Goal: Task Accomplishment & Management: Use online tool/utility

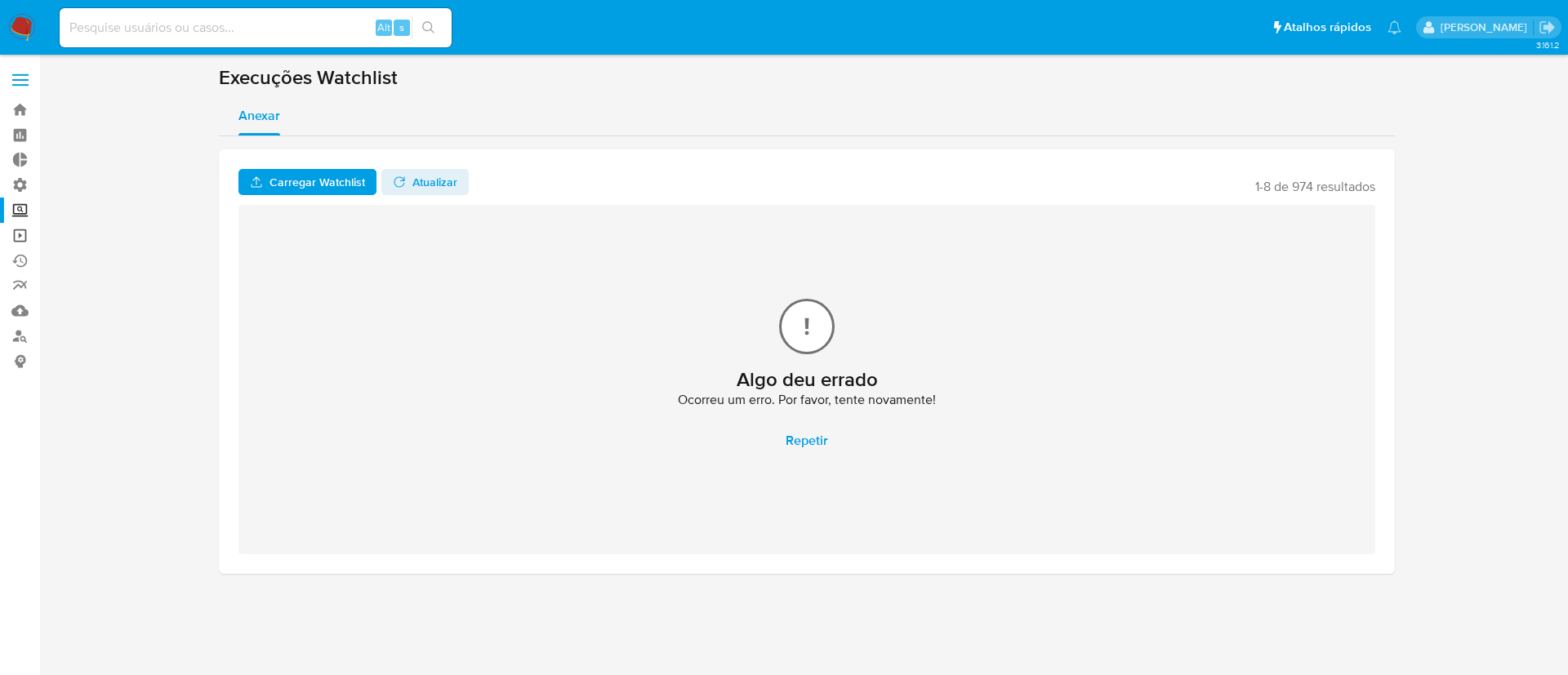
click at [23, 235] on link "Operações em massa" at bounding box center [97, 236] width 195 height 26
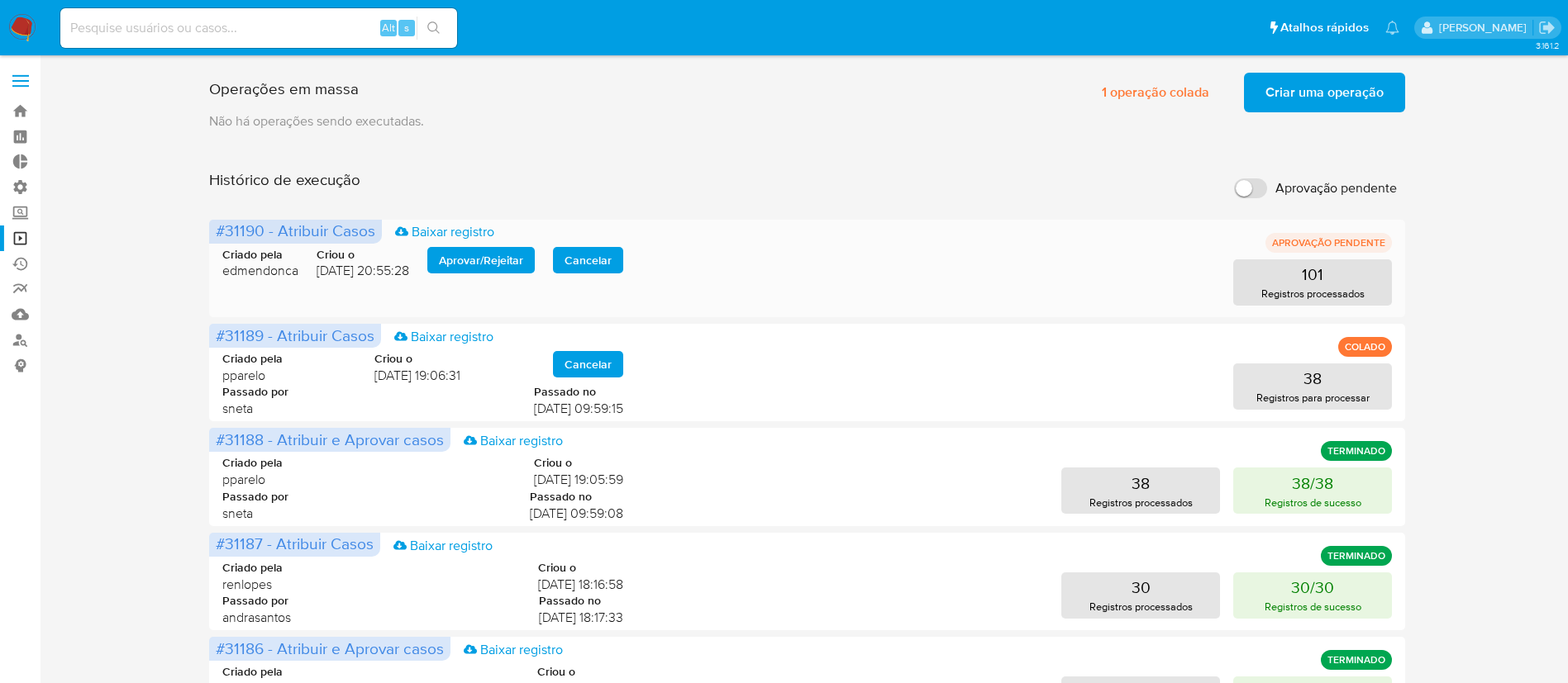
click at [474, 259] on span "Aprovar / Rejeitar" at bounding box center [481, 260] width 84 height 23
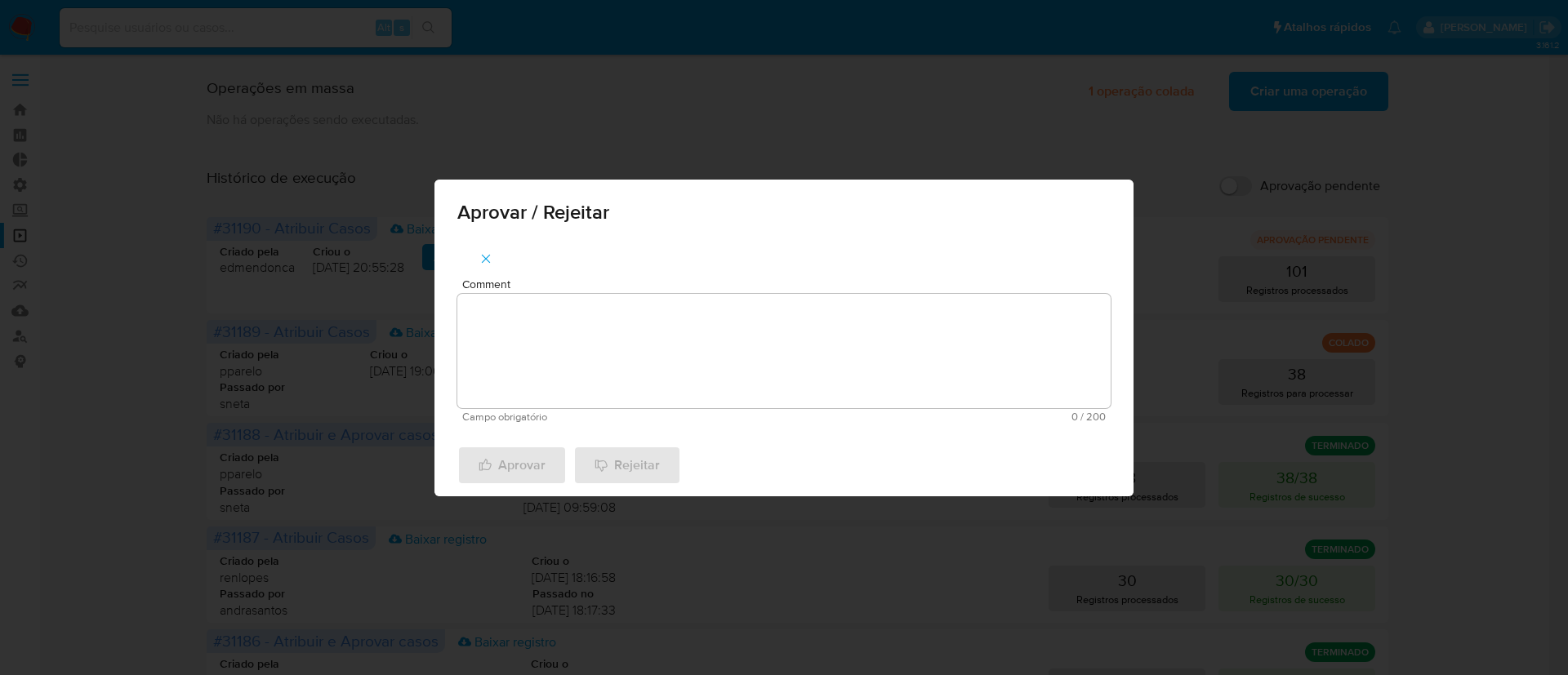
click at [157, 288] on div "Aprovar / Rejeitar Comment Campo obrigatório 0 / 200 200 caracteres restantes A…" at bounding box center [784, 337] width 1568 height 675
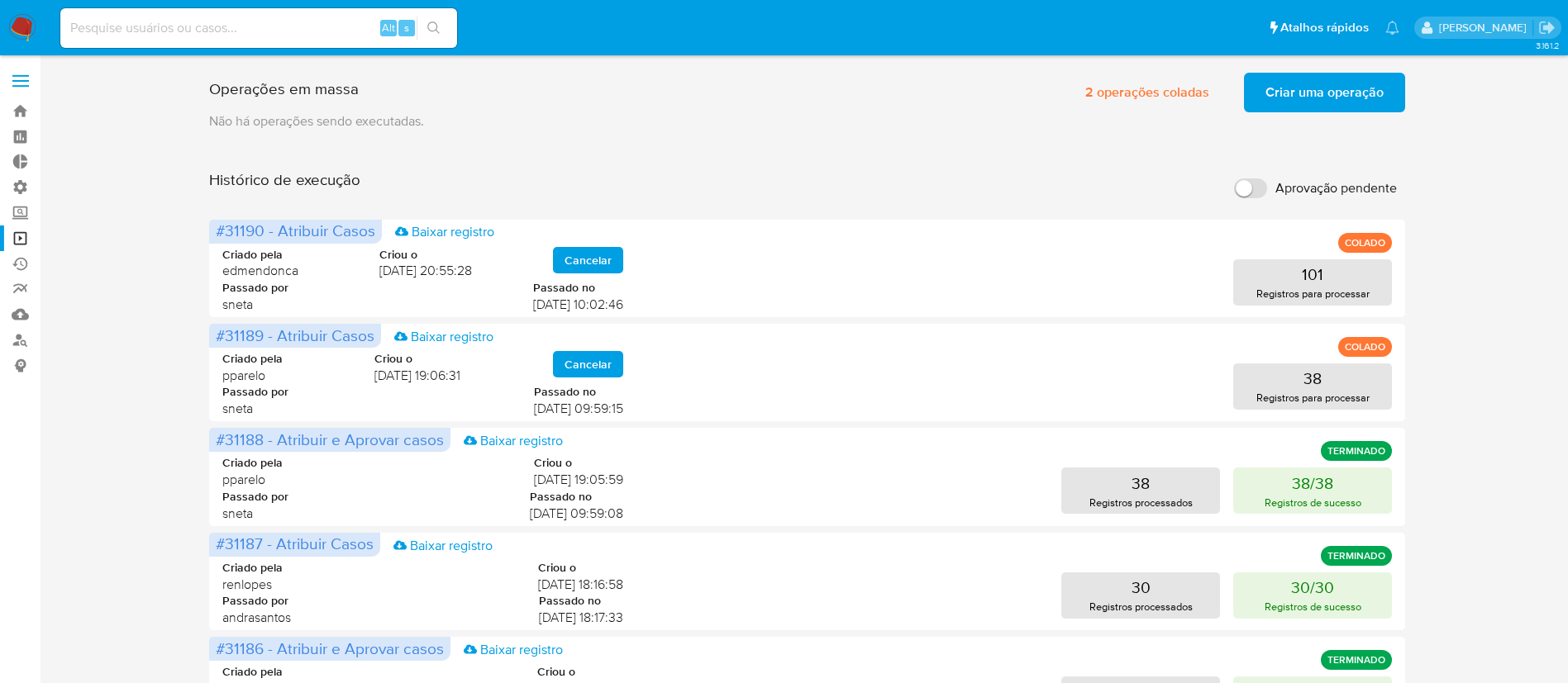
click at [1328, 93] on span "Criar uma operação" at bounding box center [1324, 92] width 118 height 36
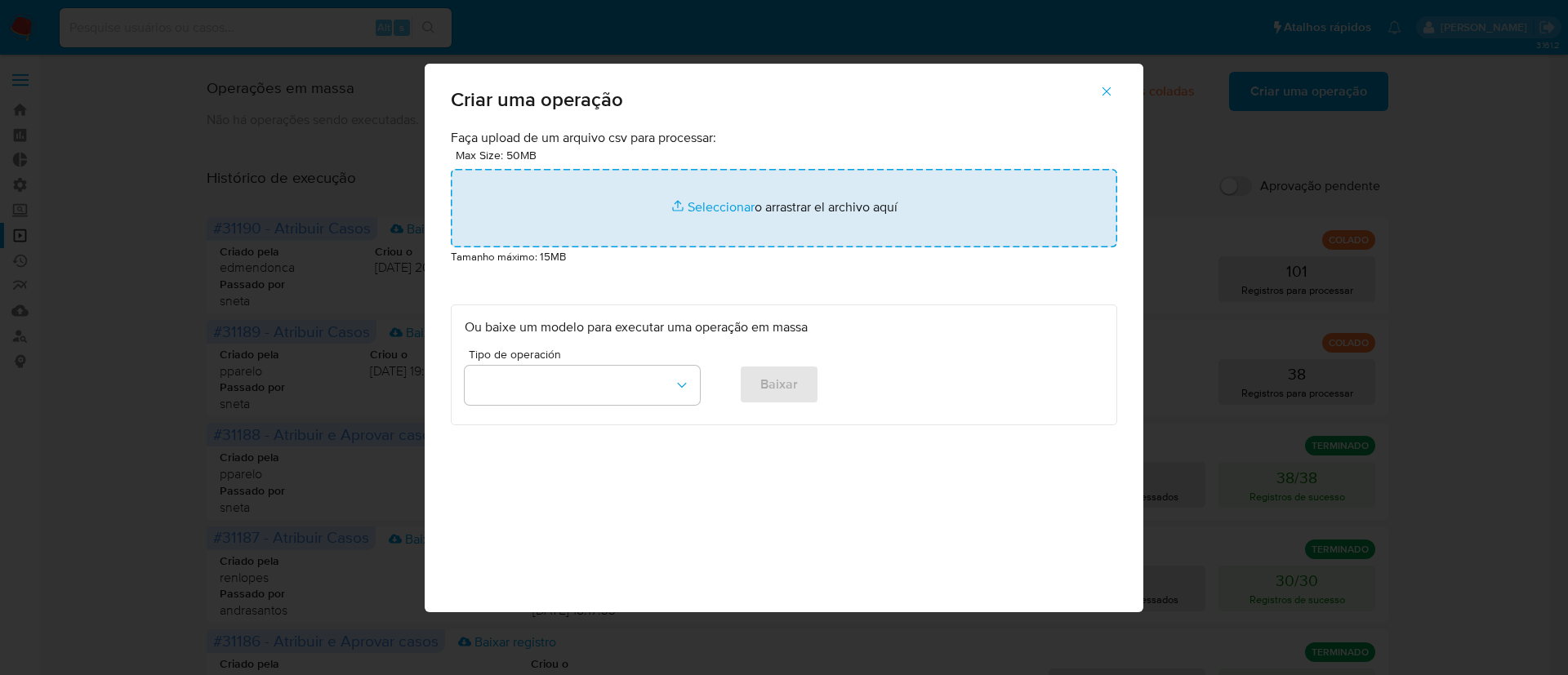
click at [715, 210] on input "file" at bounding box center [784, 208] width 666 height 78
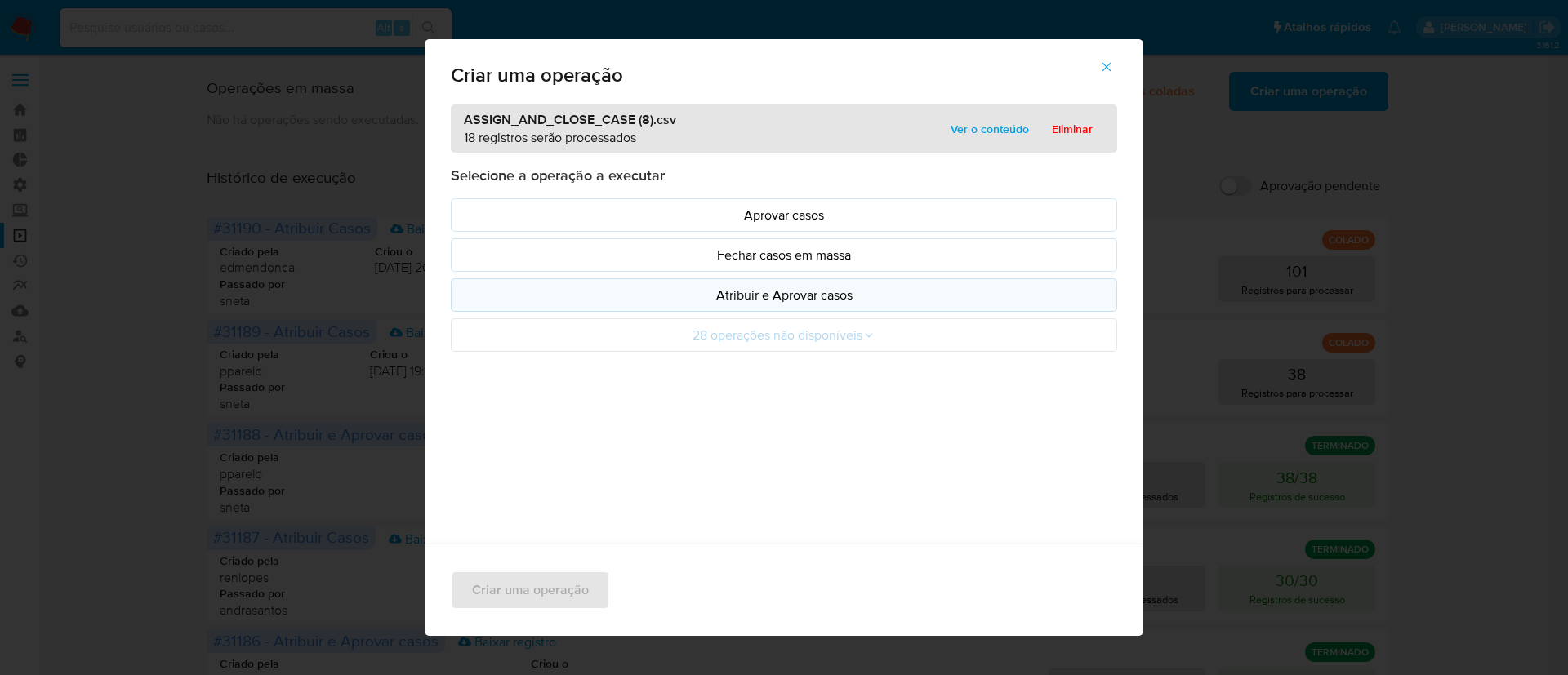
click at [750, 291] on p "Atribuir e Aprovar casos" at bounding box center [784, 295] width 638 height 19
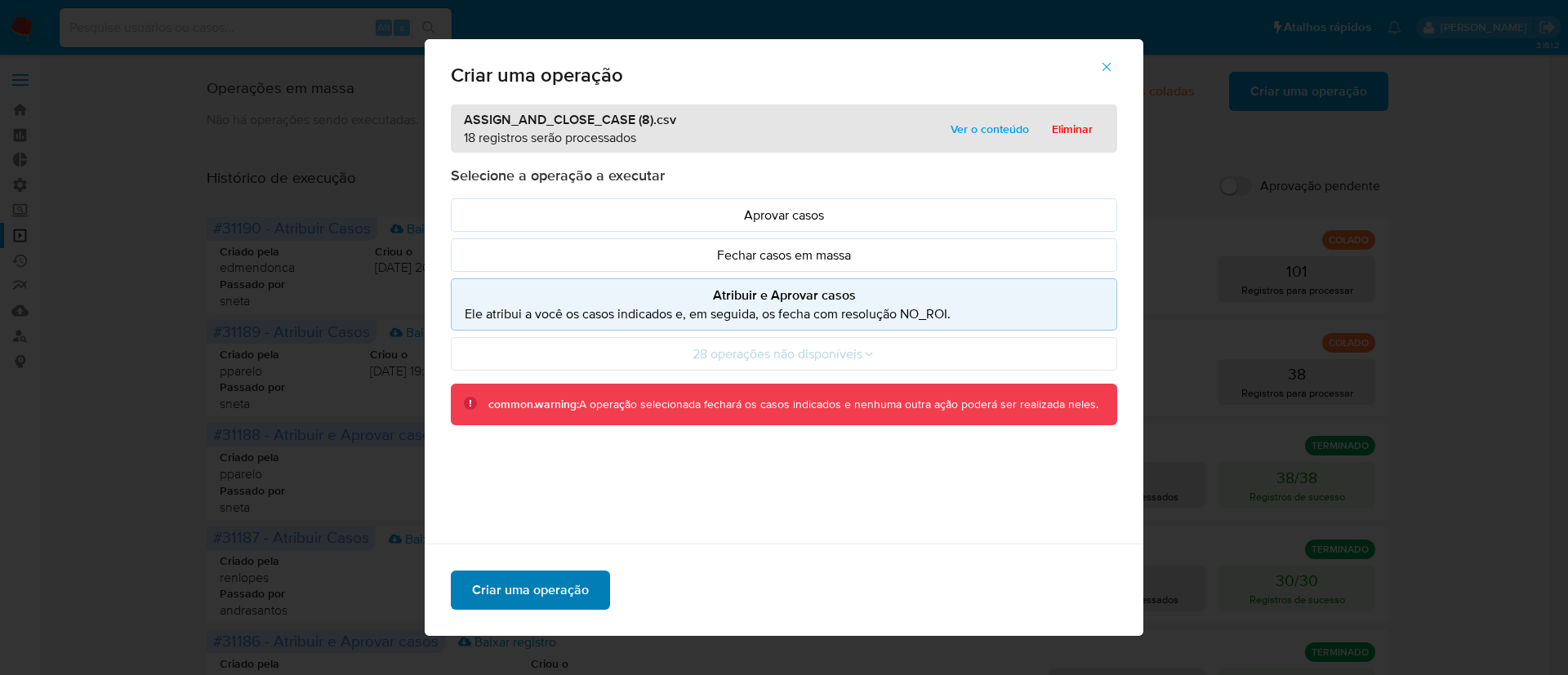
click at [532, 579] on span "Criar uma operação" at bounding box center [531, 590] width 117 height 36
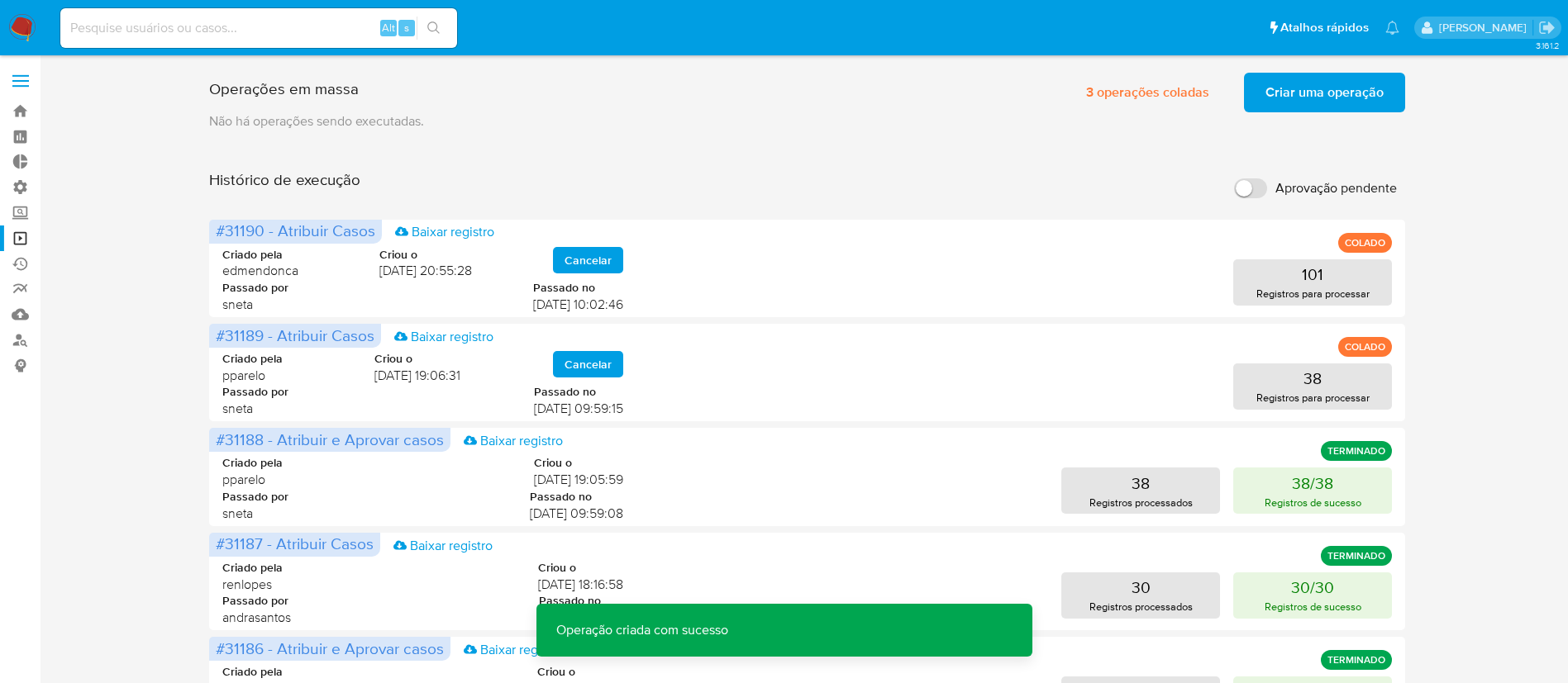
click at [1250, 95] on button "Criar uma operação" at bounding box center [1324, 93] width 161 height 40
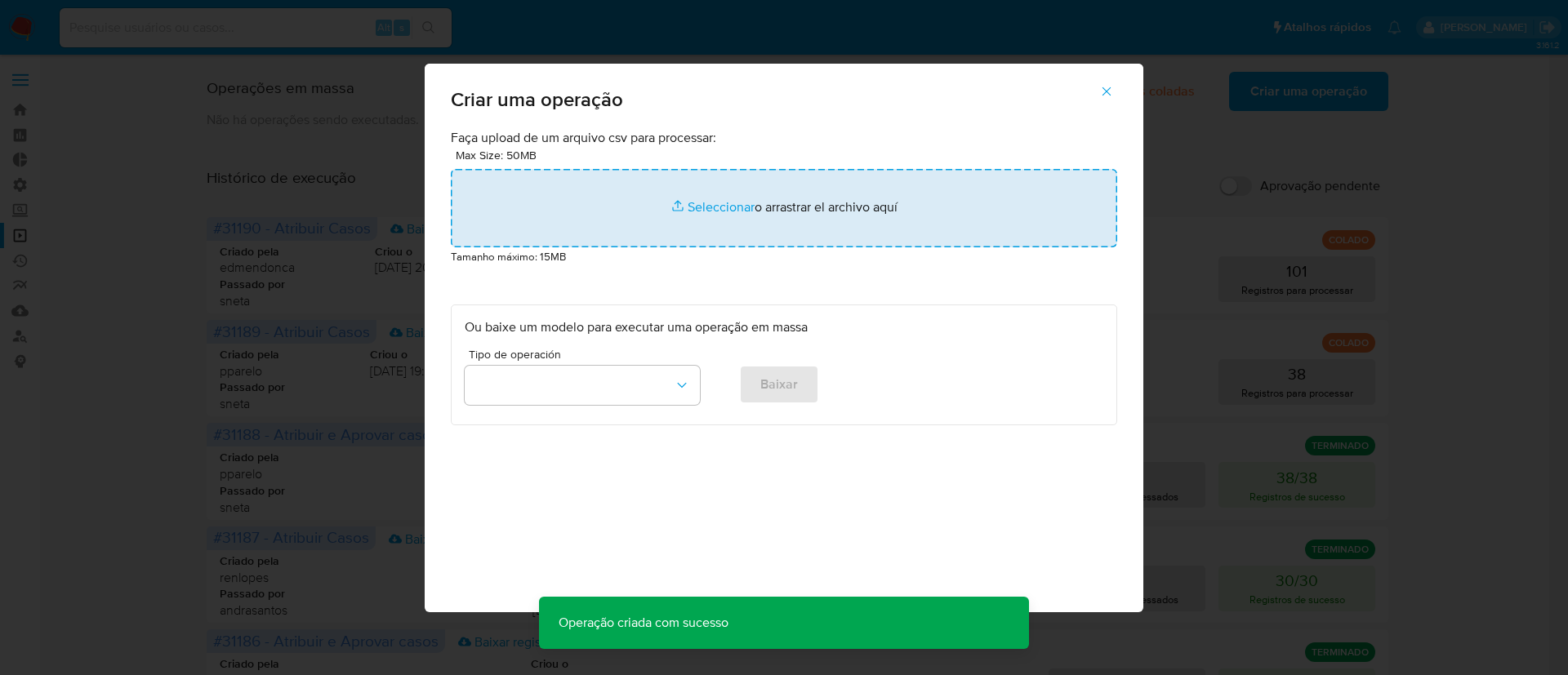
click at [704, 199] on input "file" at bounding box center [784, 208] width 666 height 78
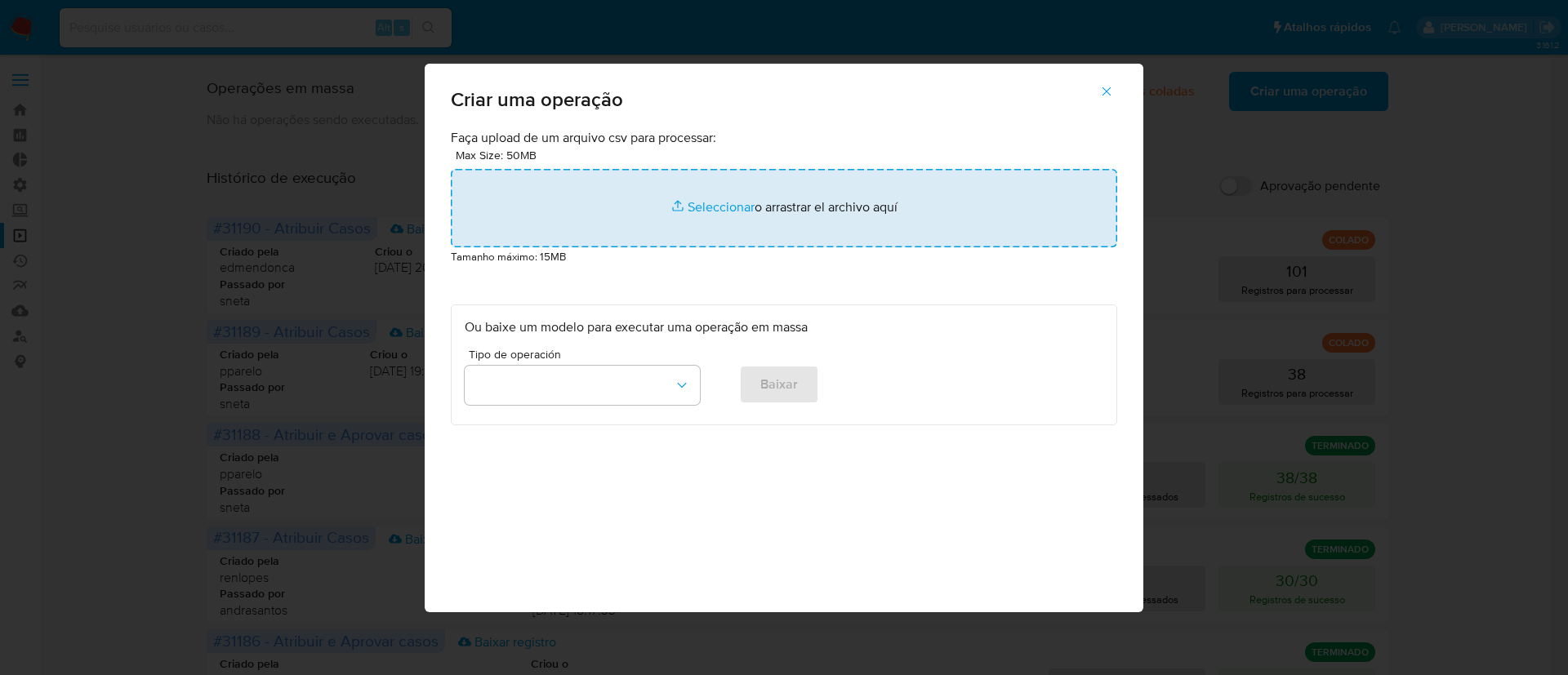
type input "C:\fakepath\ASSIGN_CASE (4).csv"
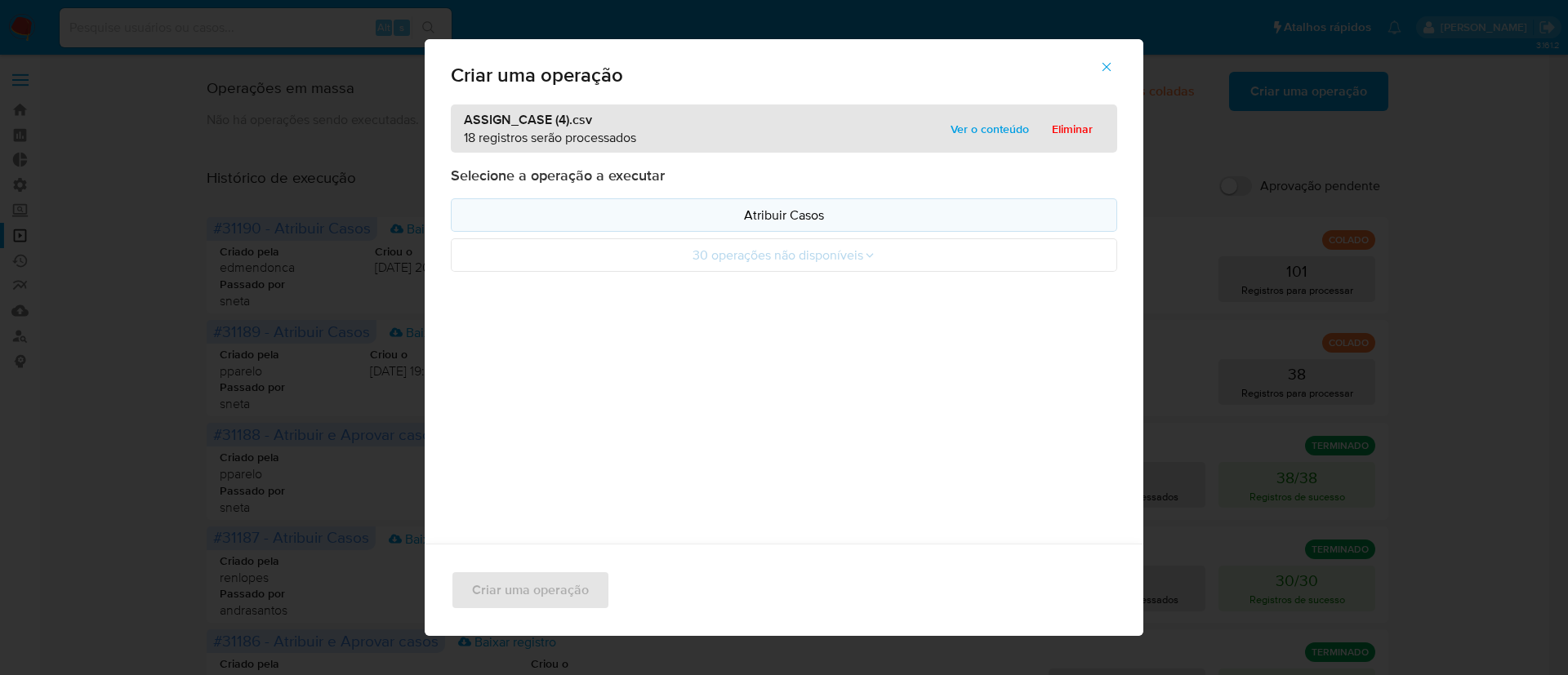
click at [771, 205] on button "Atribuir Casos" at bounding box center [784, 215] width 666 height 34
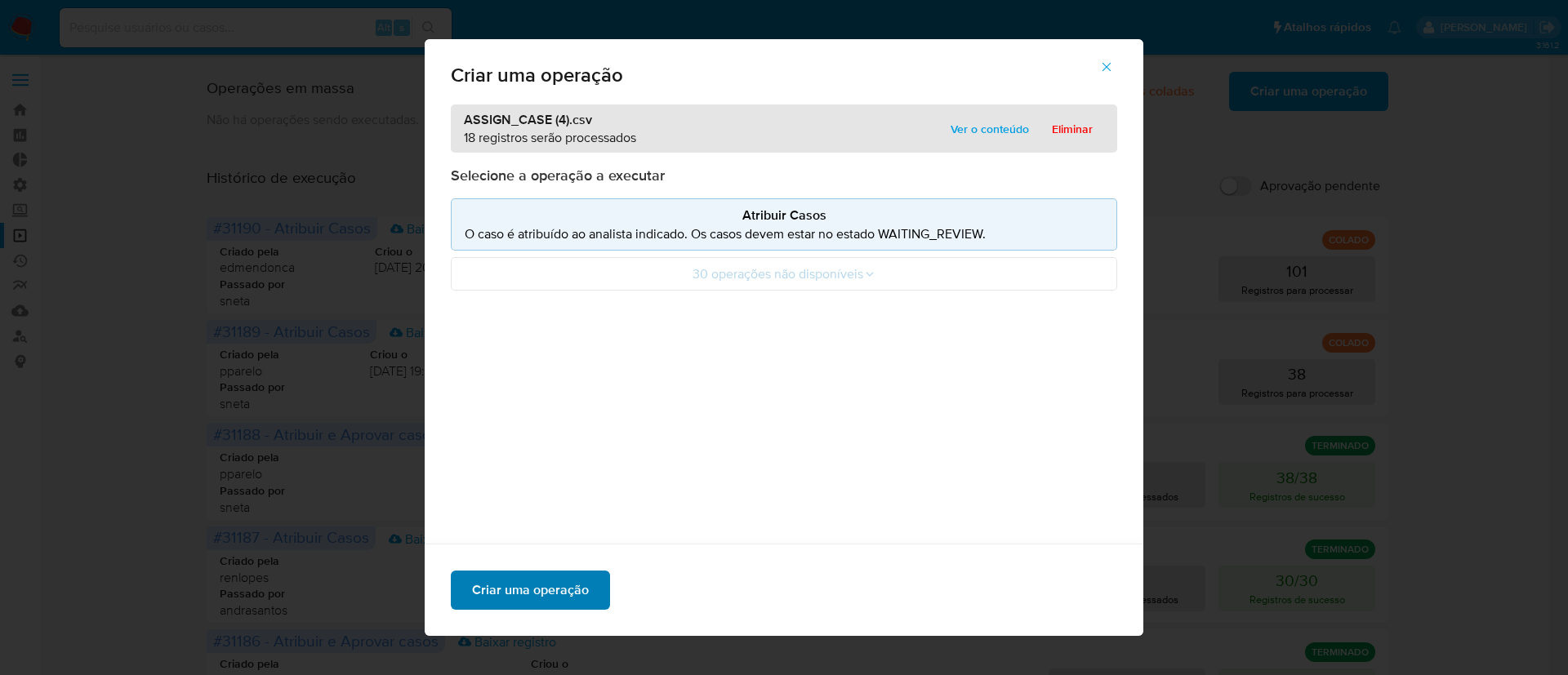
click at [525, 587] on span "Criar uma operação" at bounding box center [531, 590] width 117 height 36
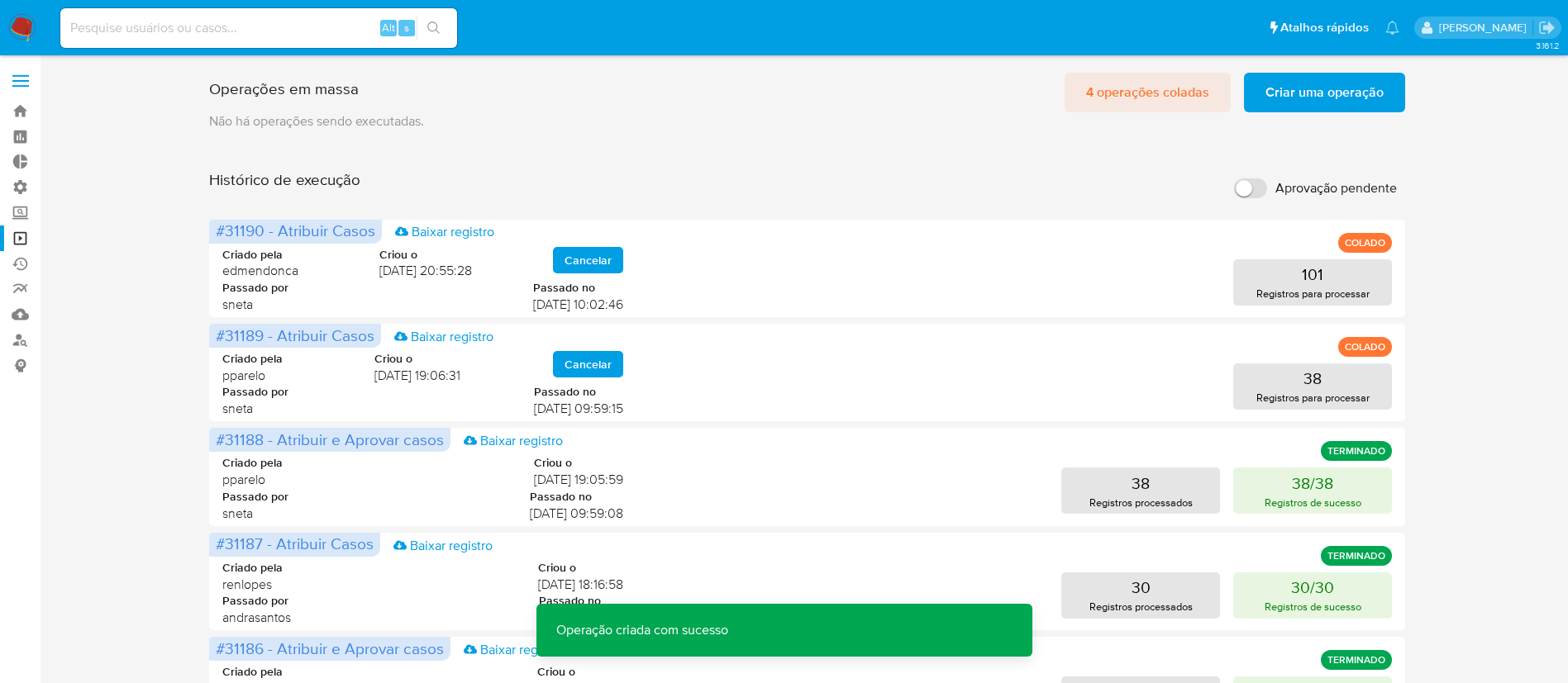
click at [1147, 98] on span "4 operações coladas" at bounding box center [1147, 92] width 123 height 36
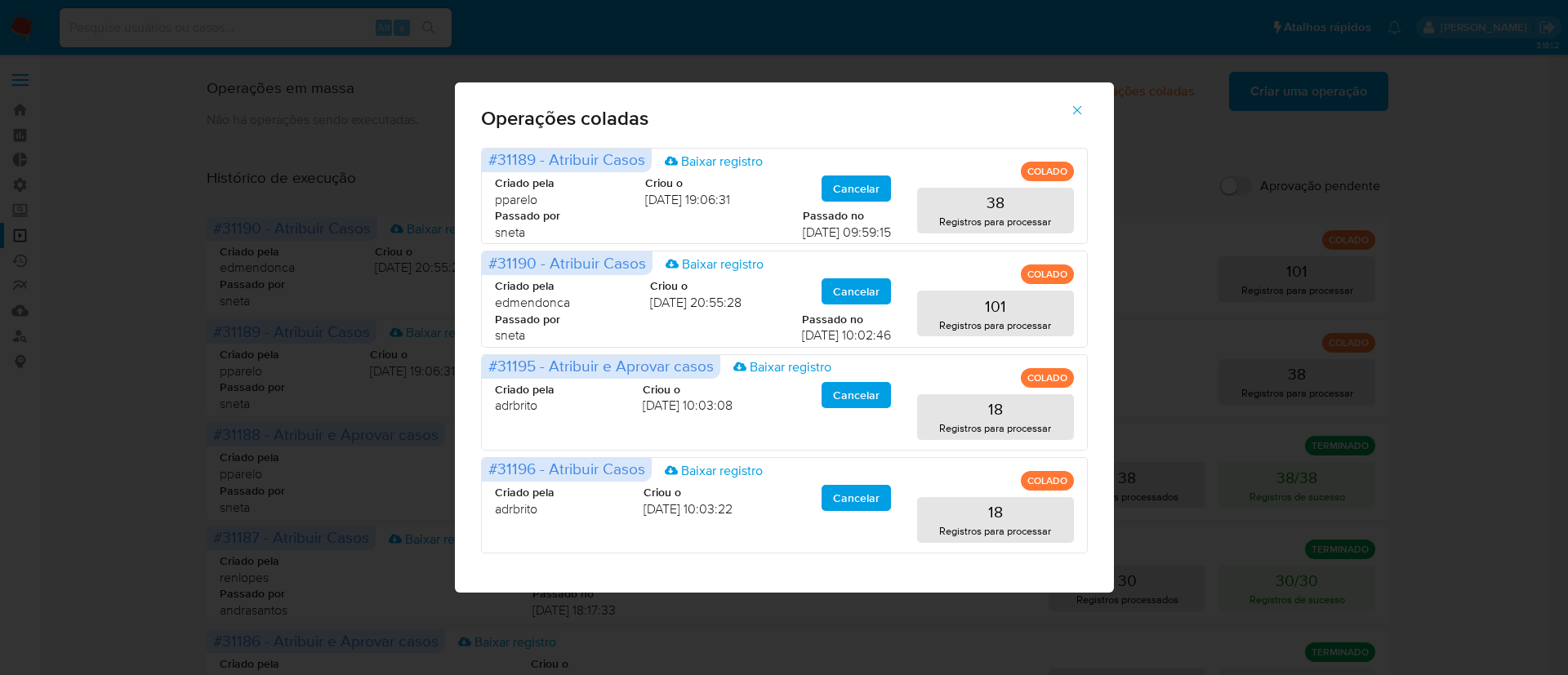
click at [1078, 104] on icon "button" at bounding box center [1077, 110] width 15 height 15
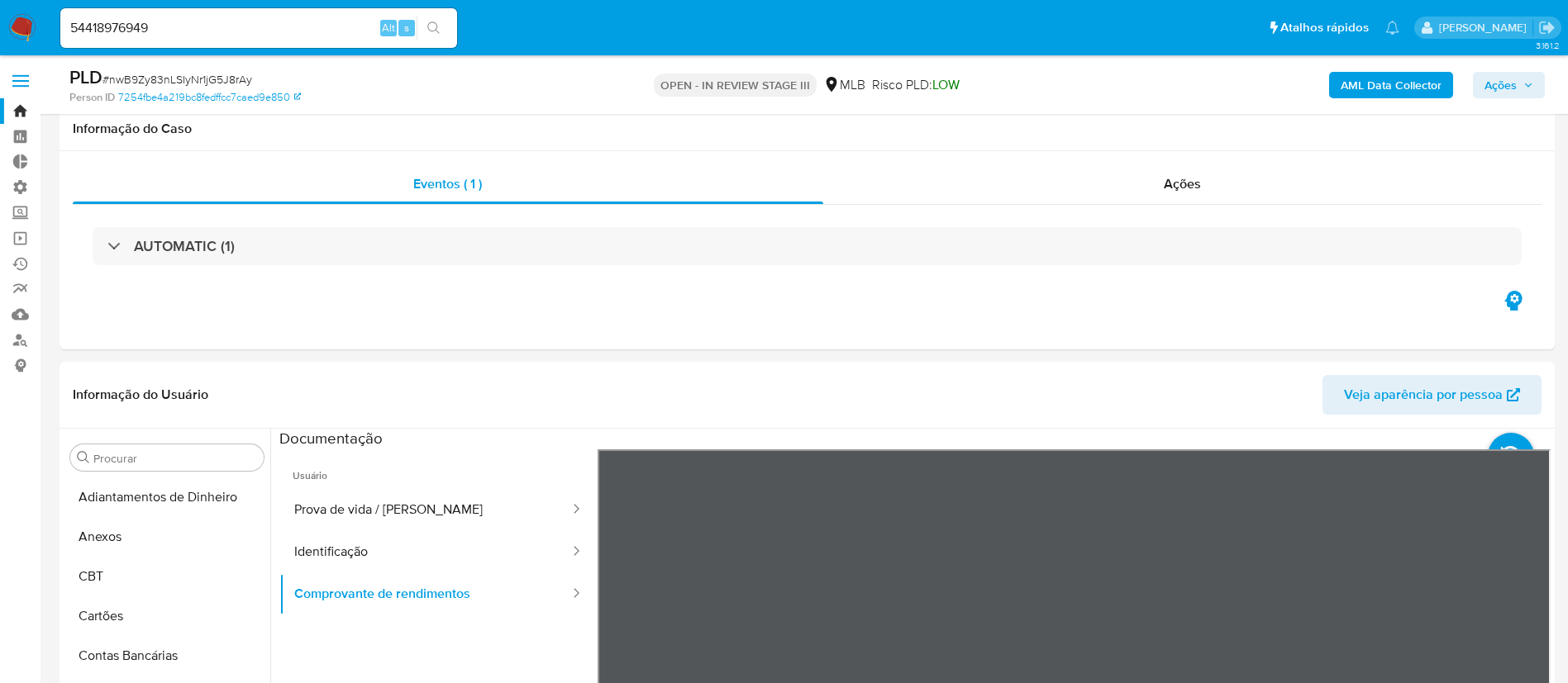
select select "10"
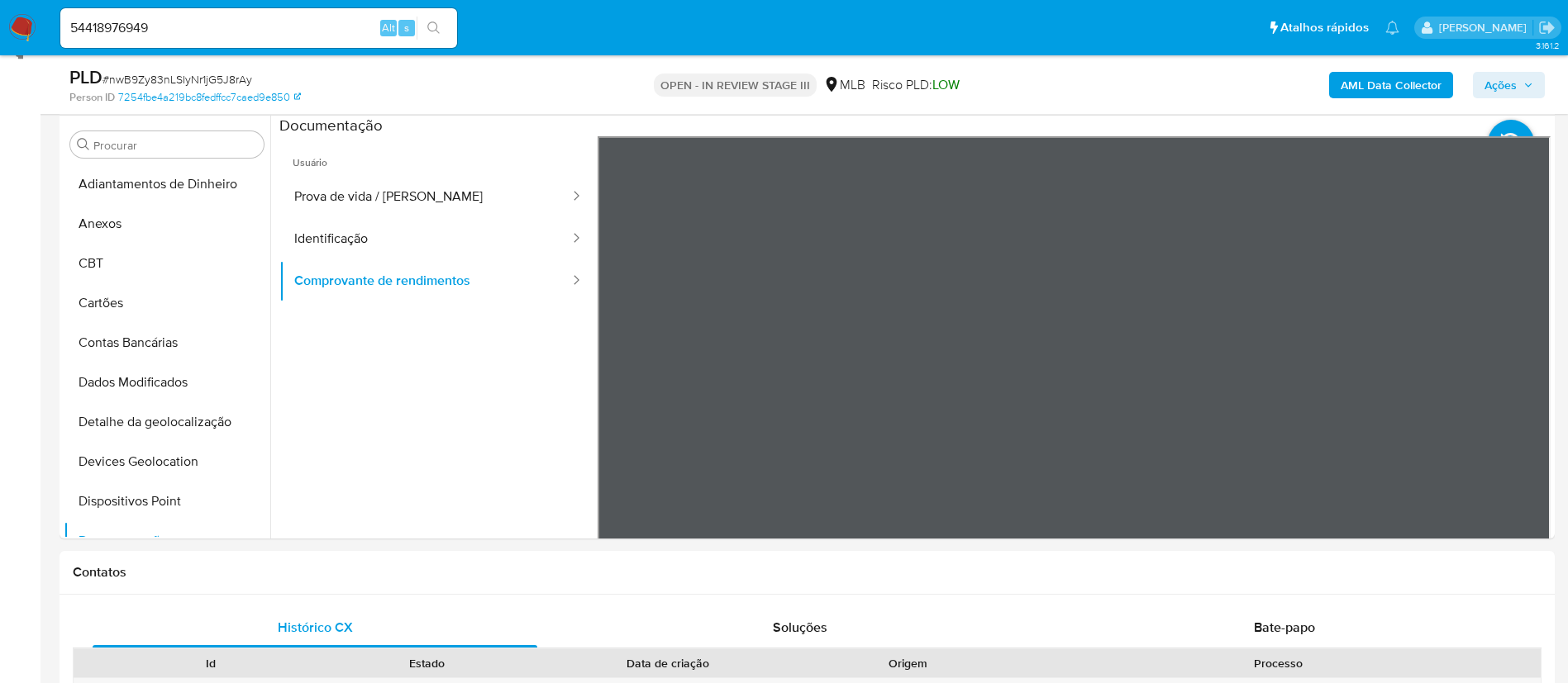
scroll to position [139, 0]
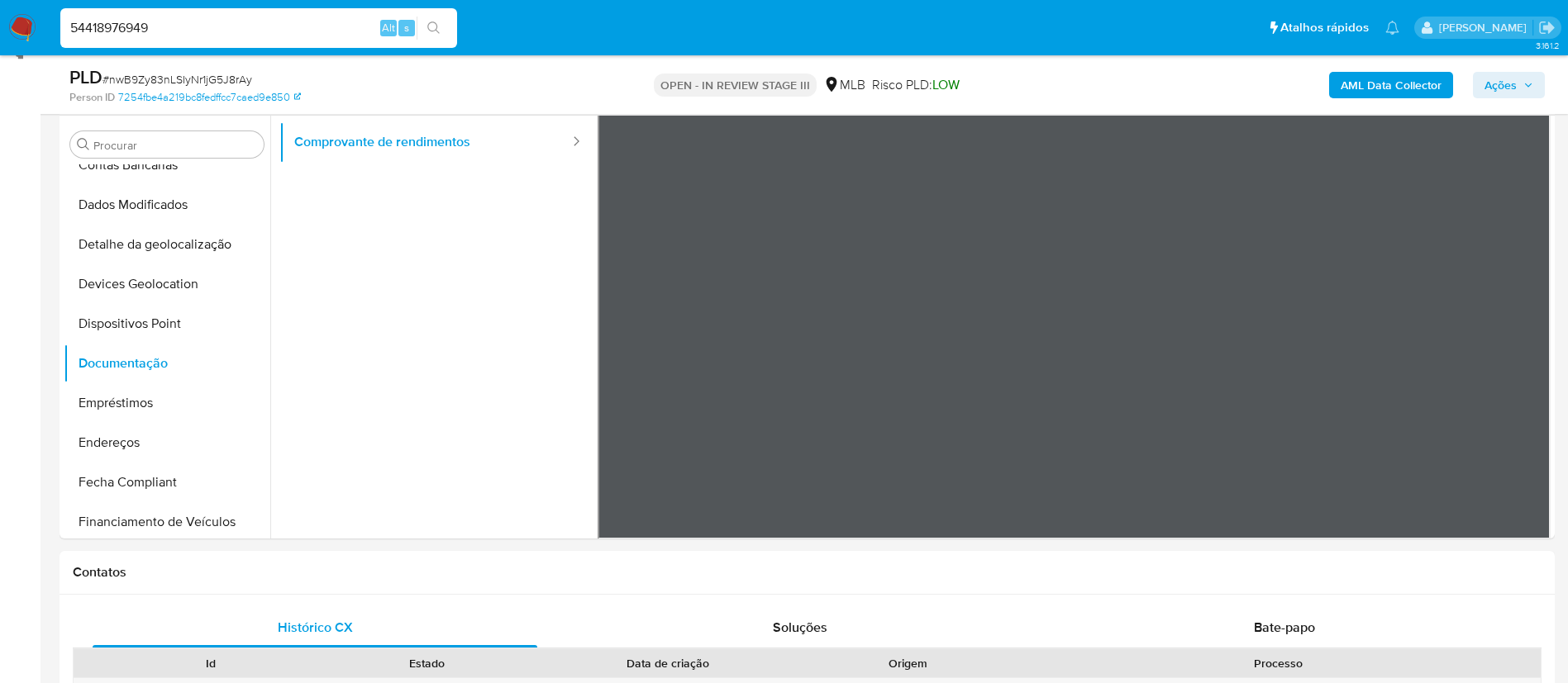
drag, startPoint x: 210, startPoint y: 27, endPoint x: 16, endPoint y: -10, distance: 197.7
paste input "2x6vw3l4yzf83wctgxsrVIBB"
type input "2x6vw3l4yzf83wctgxsrVIBB"
click at [433, 21] on icon "search-icon" at bounding box center [433, 27] width 12 height 12
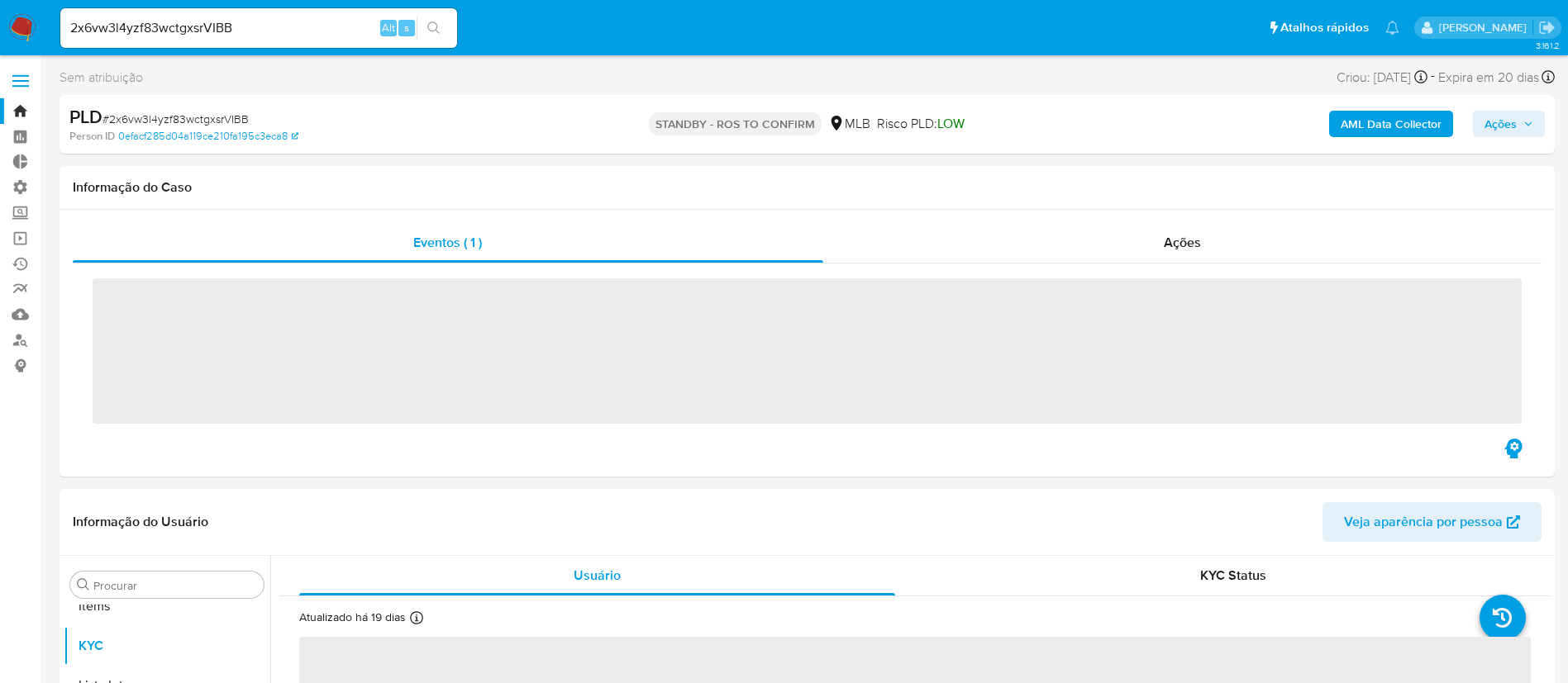
scroll to position [857, 0]
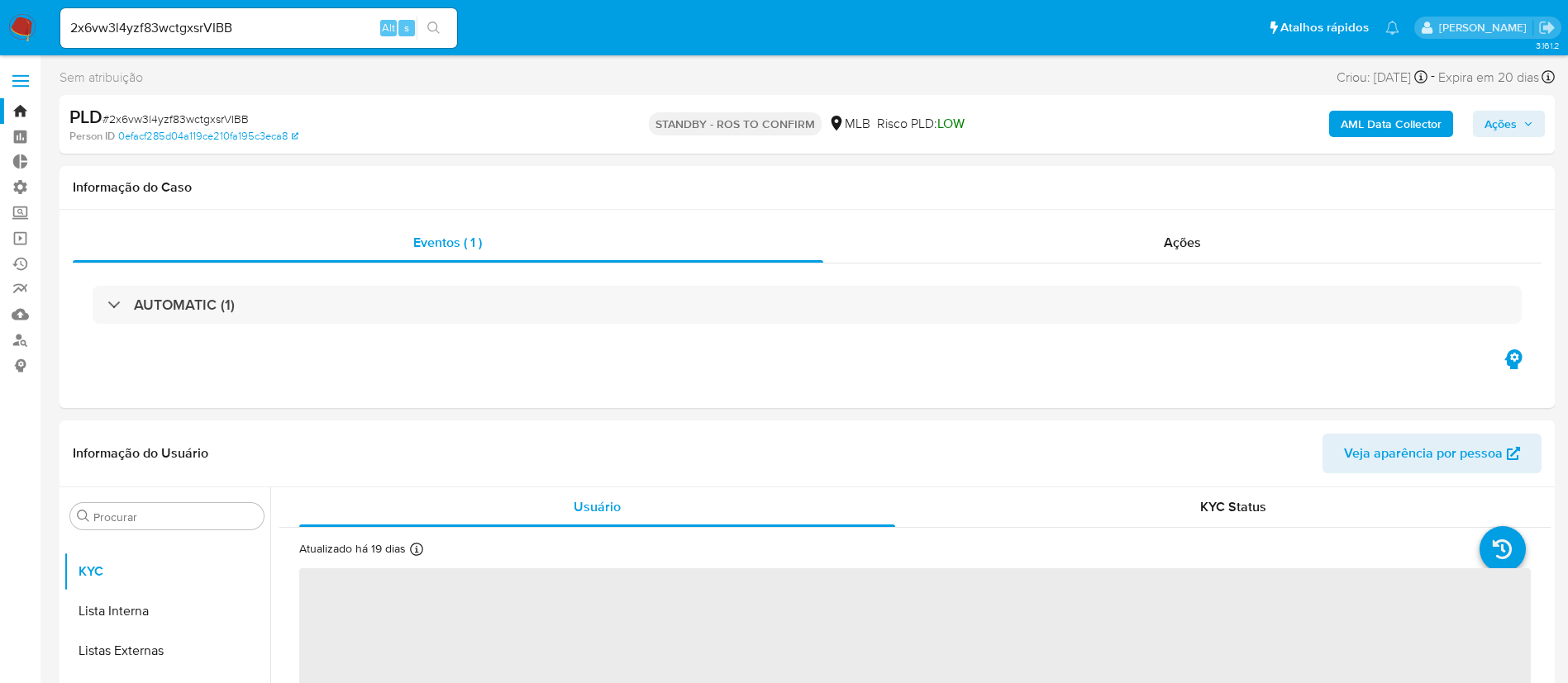
select select "10"
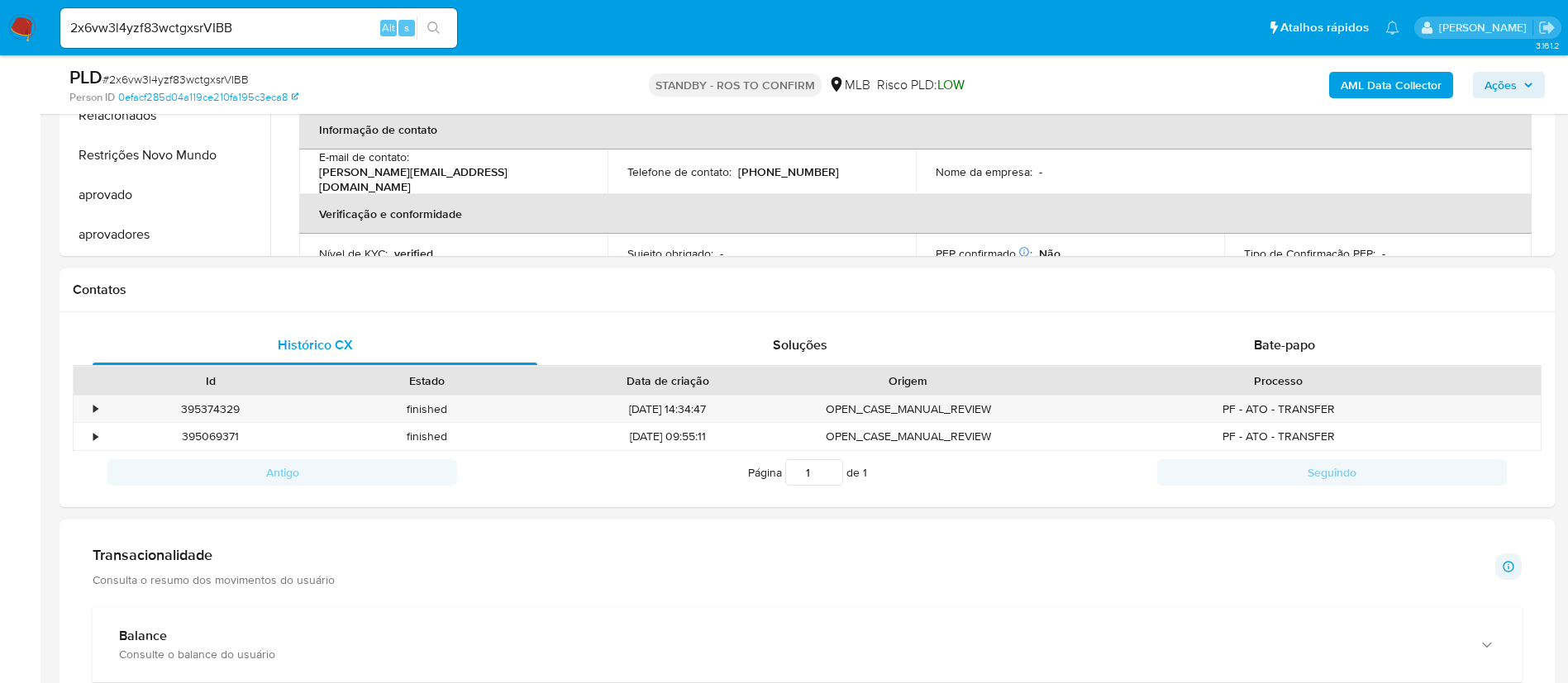
scroll to position [608, 0]
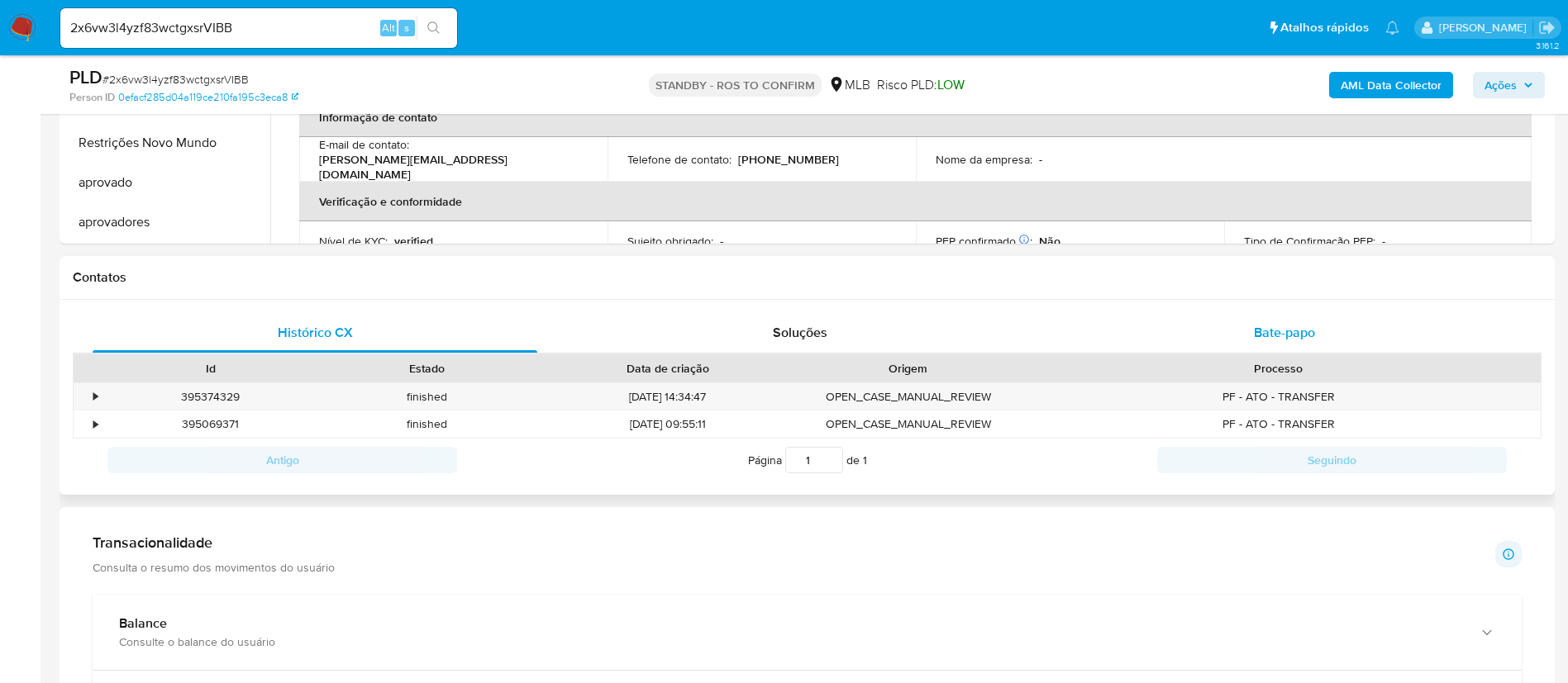
click at [1280, 337] on span "Bate-papo" at bounding box center [1284, 332] width 61 height 19
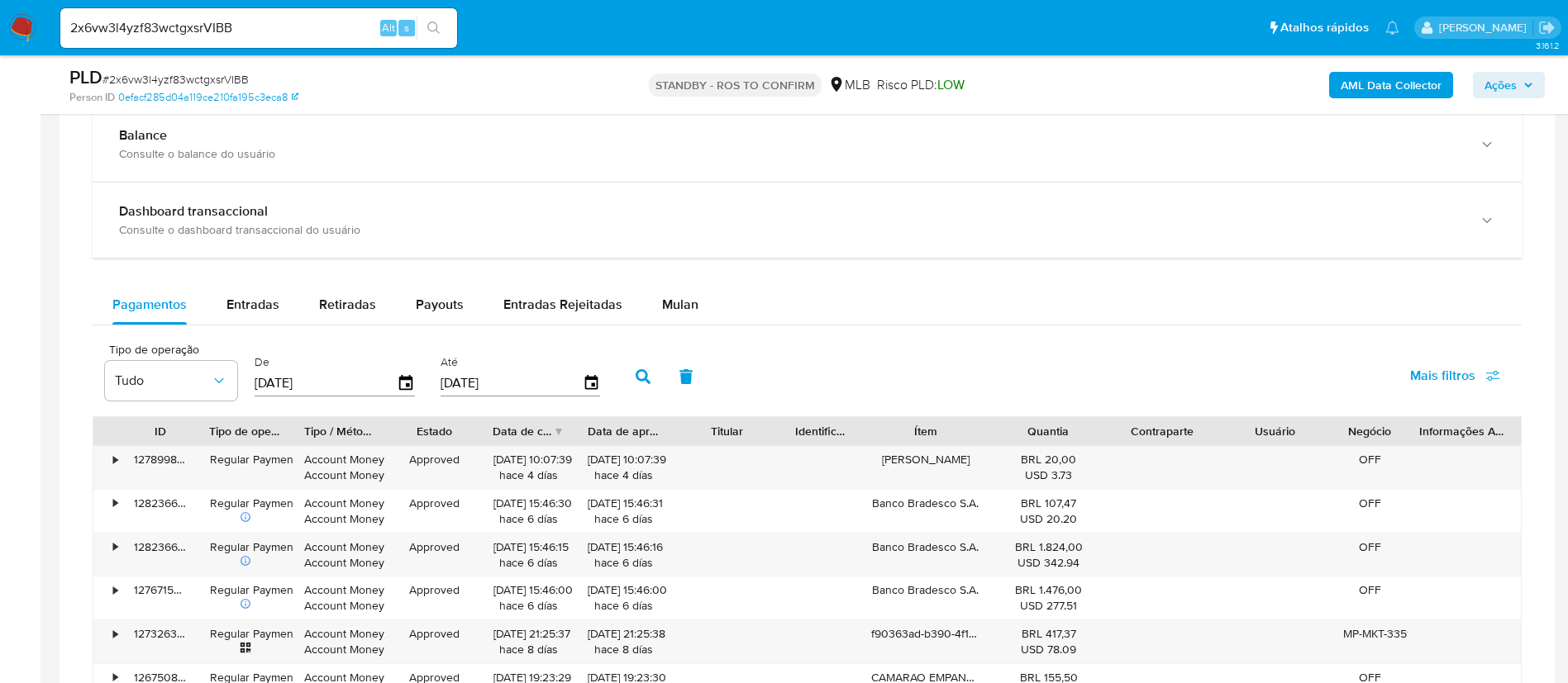
scroll to position [1339, 0]
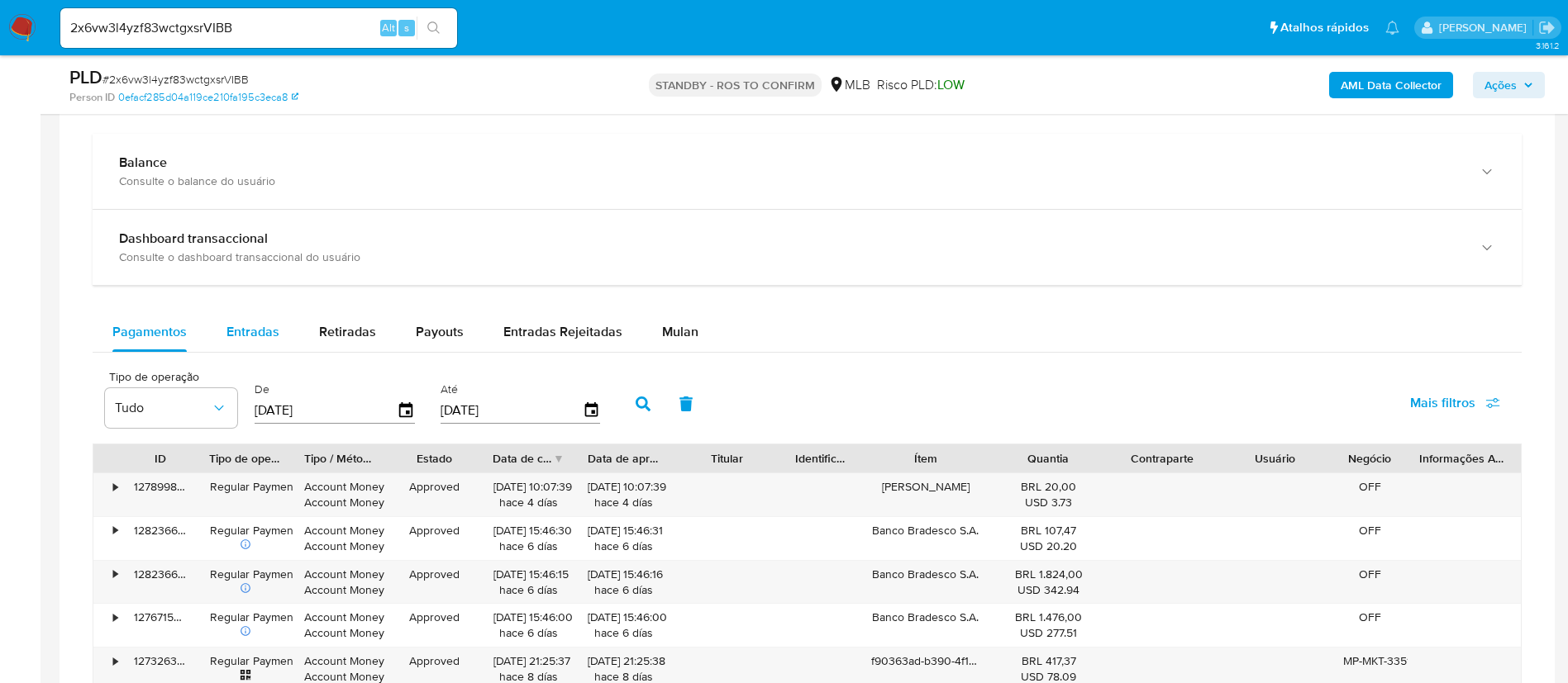
click at [247, 323] on span "Entradas" at bounding box center [252, 331] width 53 height 19
select select "10"
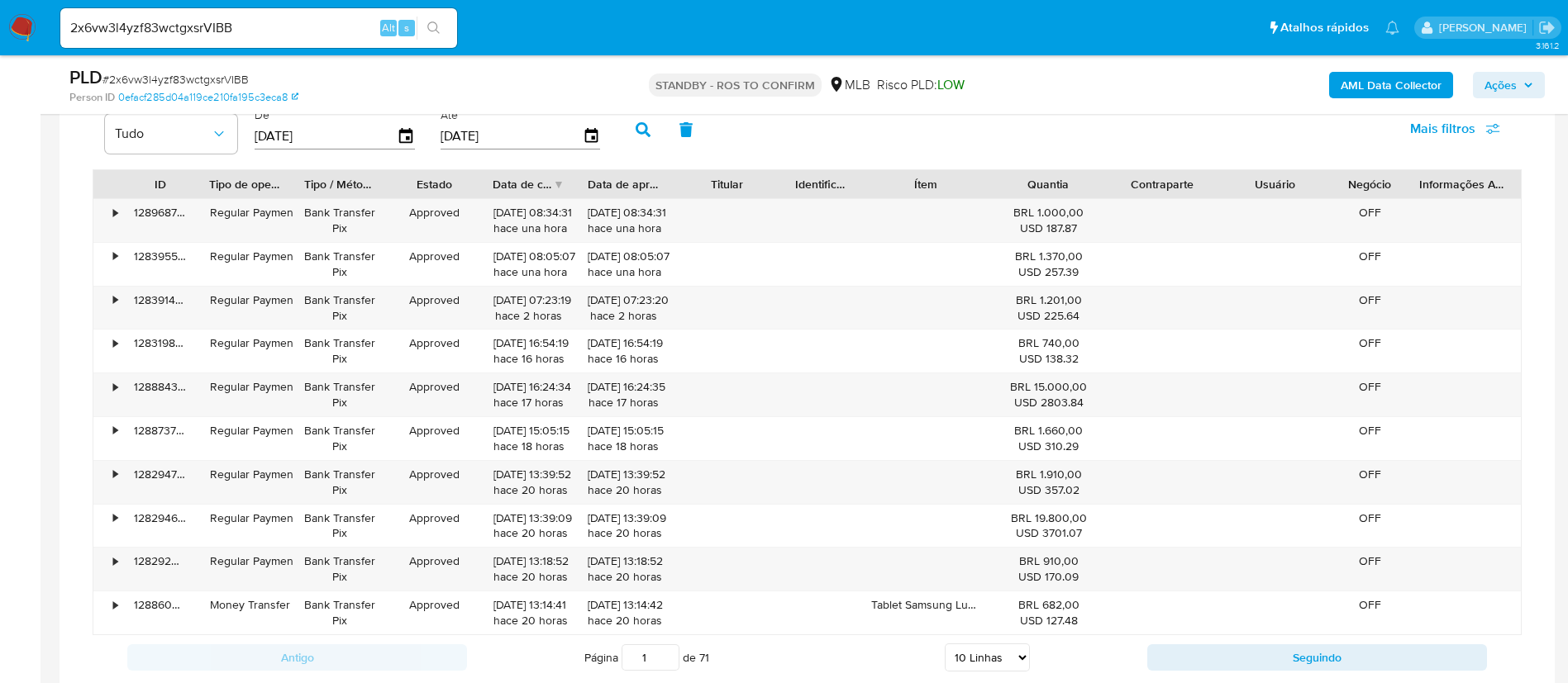
scroll to position [1610, 0]
drag, startPoint x: 245, startPoint y: 32, endPoint x: 31, endPoint y: -18, distance: 220.7
paste input "hnalILxf0H3U1SgxpQpp6vUN"
type input "hnalILxf0H3U1SgxpQpp6vUN"
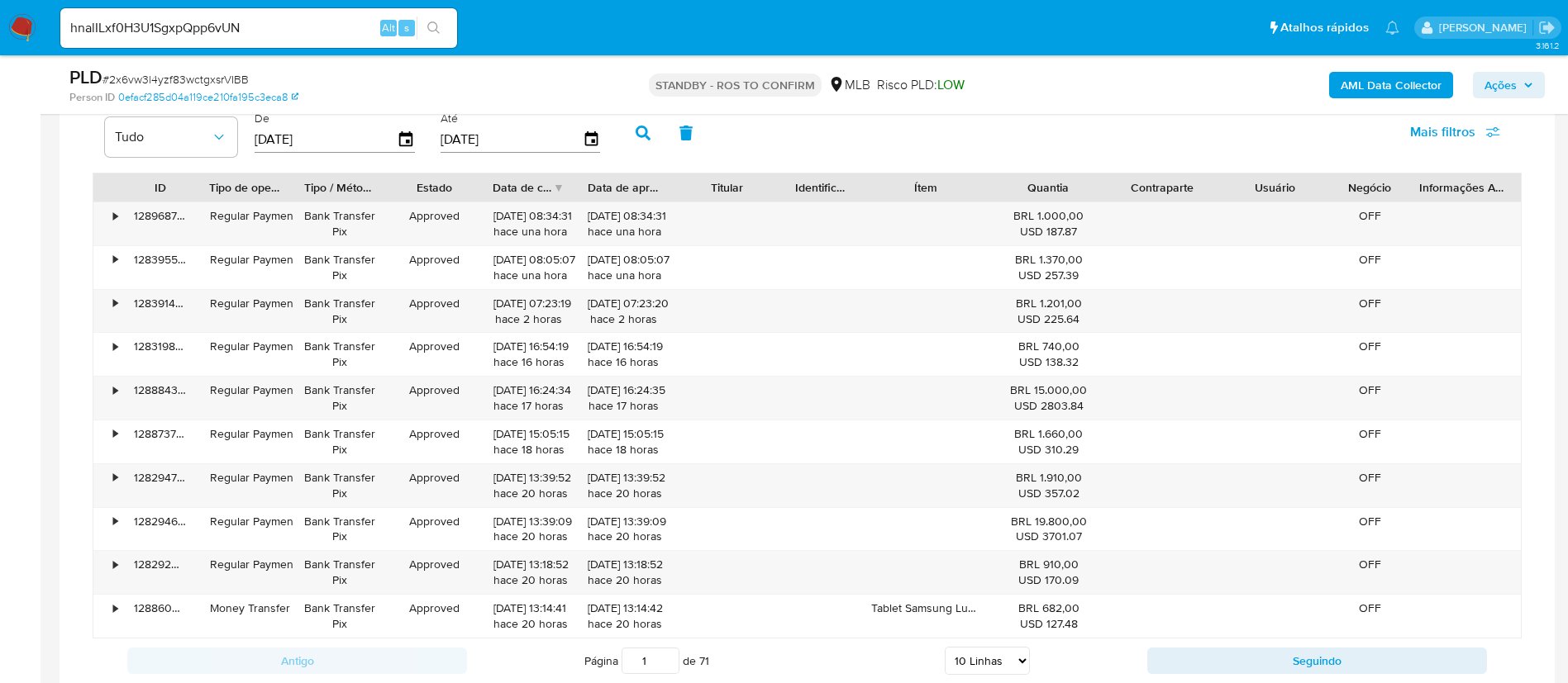
click at [425, 31] on button "search-icon" at bounding box center [433, 28] width 34 height 23
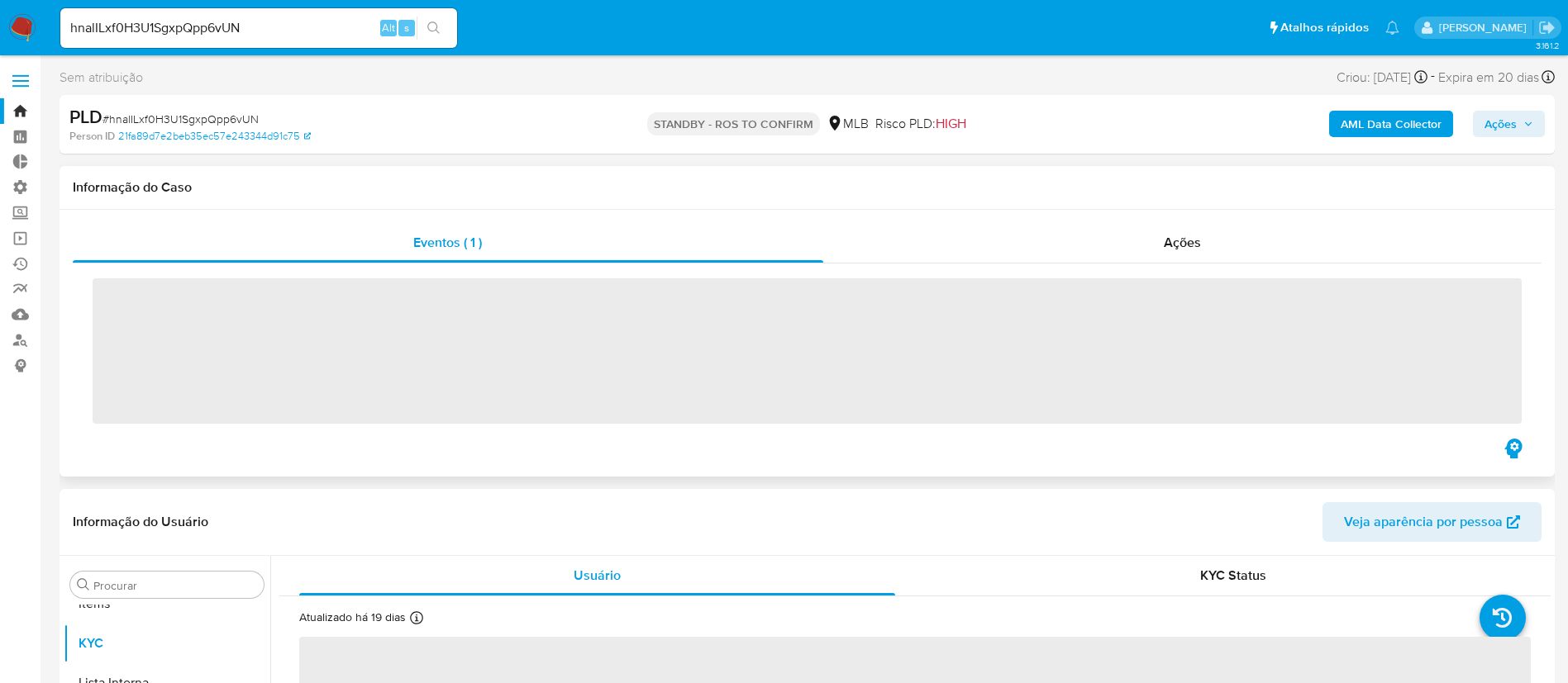
scroll to position [857, 0]
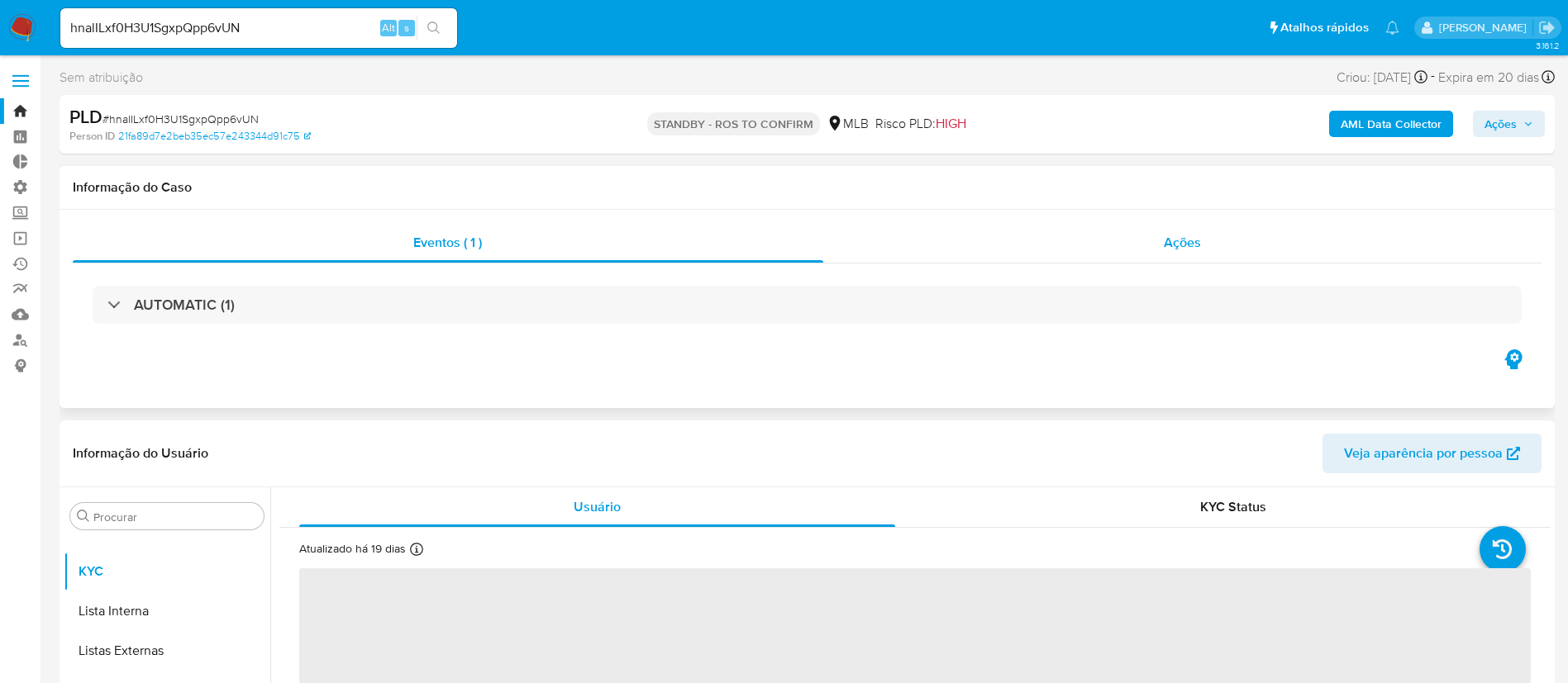
select select "10"
click at [1172, 245] on span "Ações" at bounding box center [1182, 242] width 37 height 19
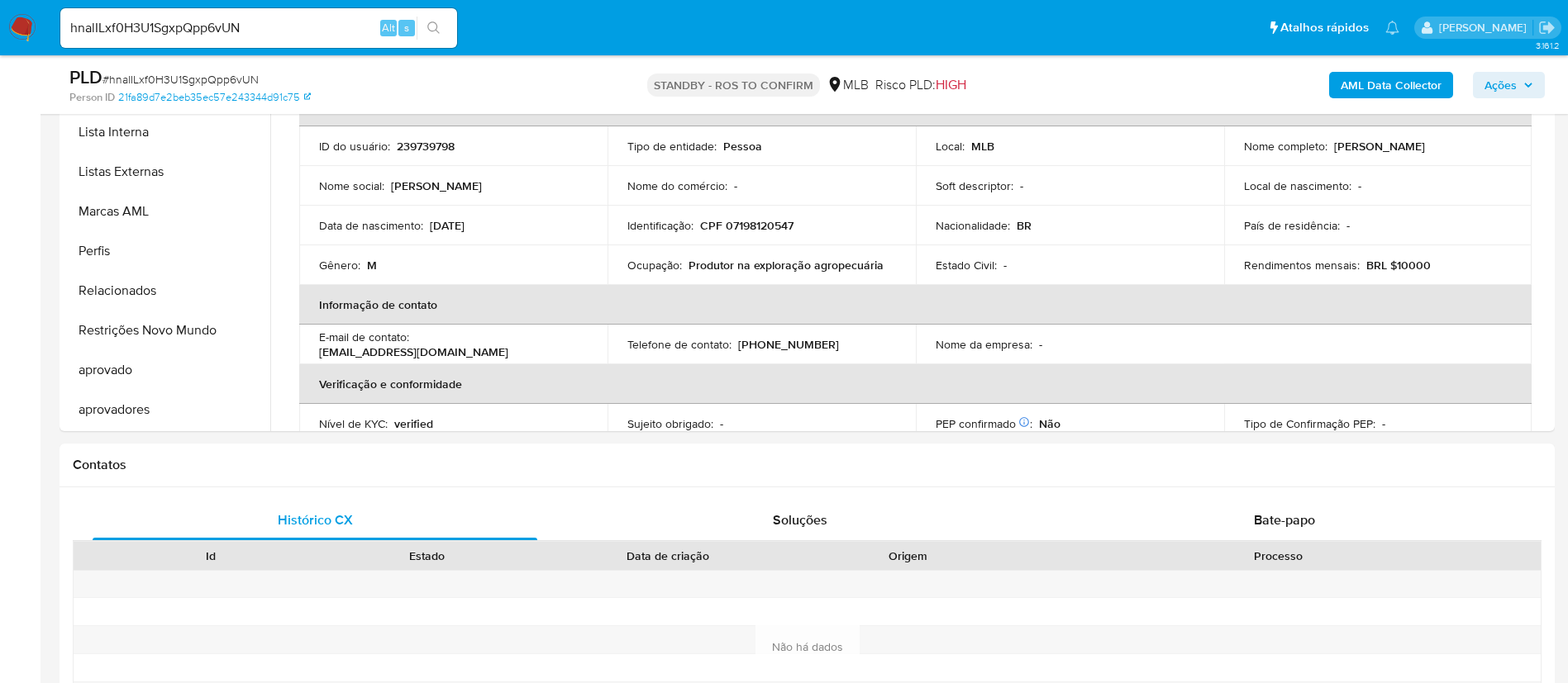
scroll to position [745, 0]
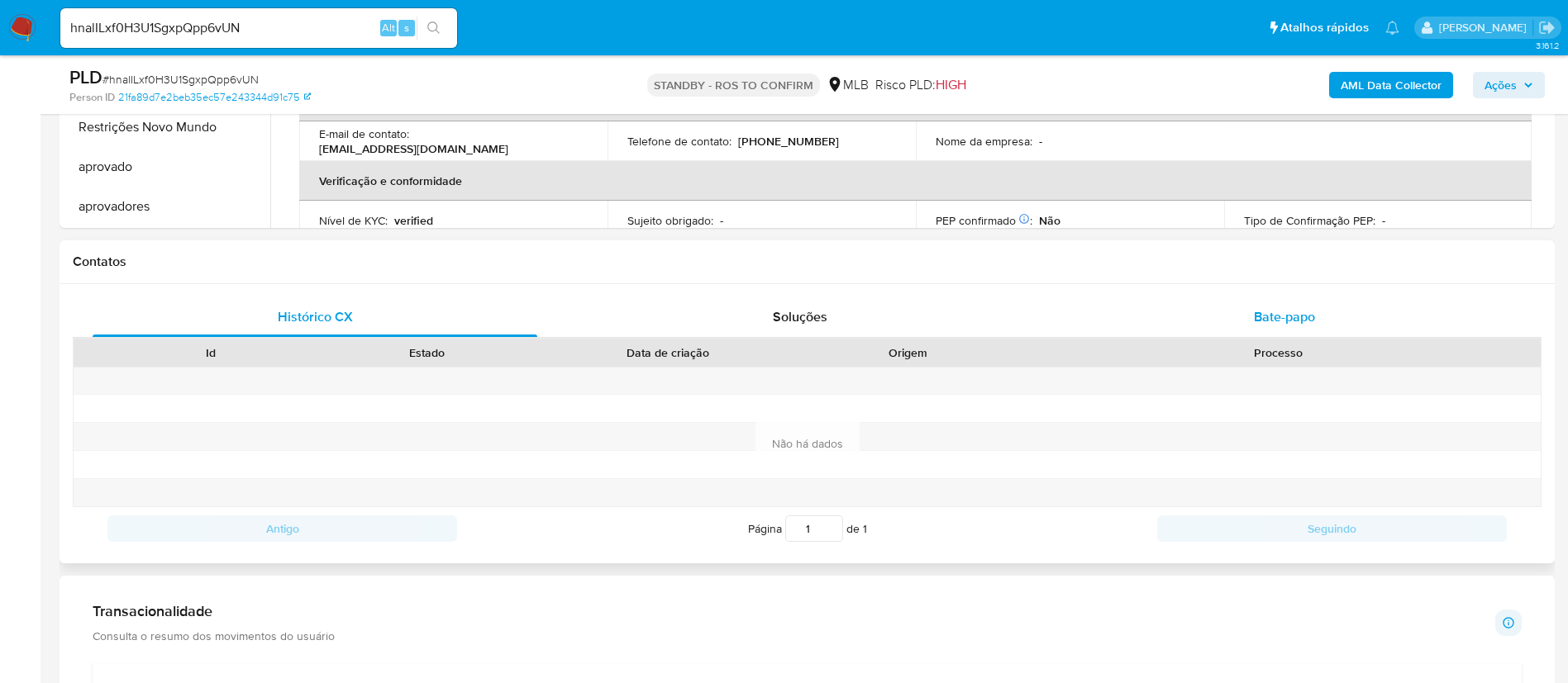
click at [1278, 307] on span "Bate-papo" at bounding box center [1284, 316] width 61 height 19
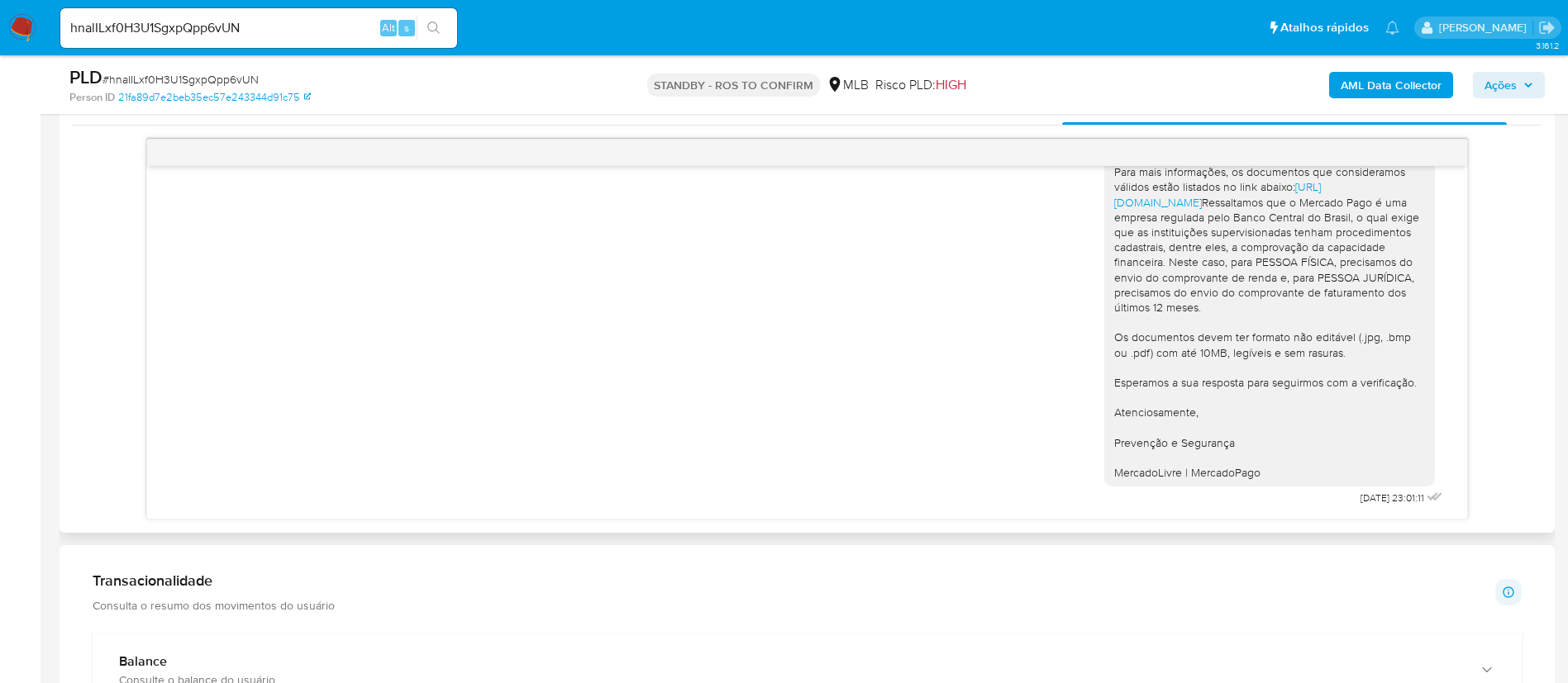
scroll to position [193, 0]
